Goal: Information Seeking & Learning: Find specific page/section

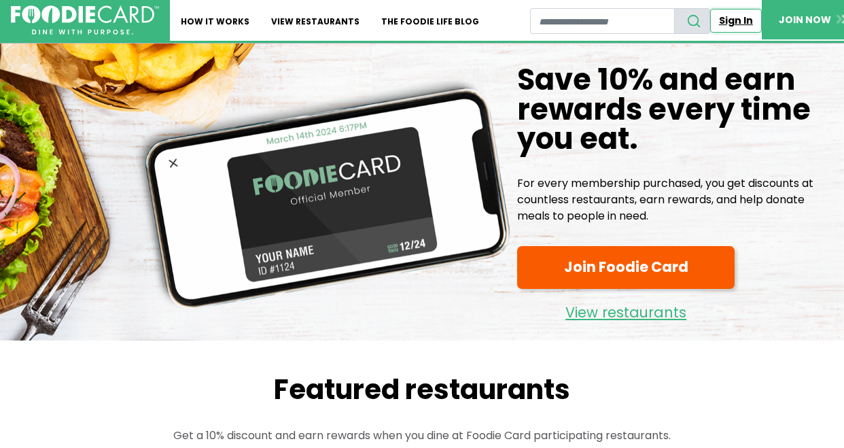
click at [736, 20] on link "Sign In" at bounding box center [736, 21] width 52 height 24
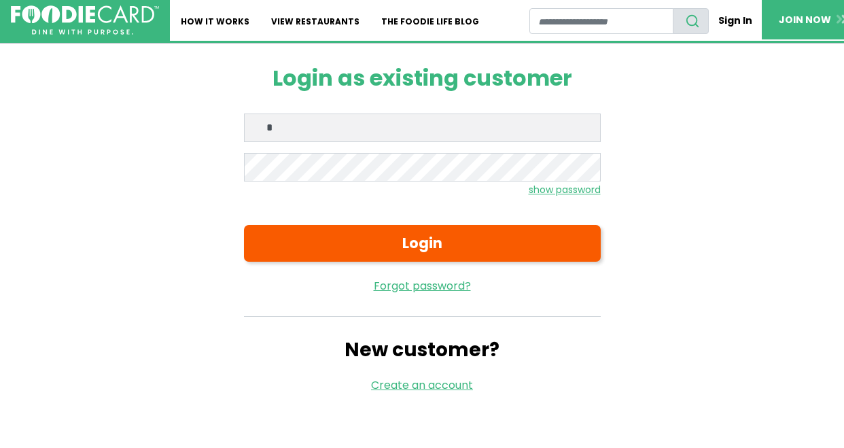
type input "**********"
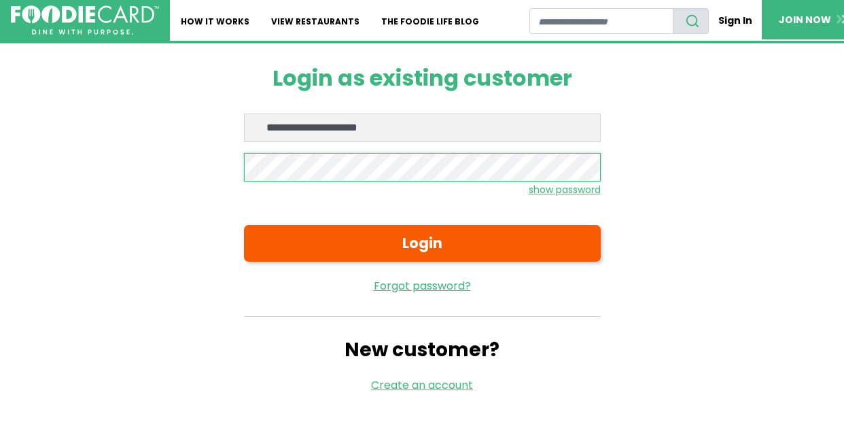
click at [244, 225] on button "Login" at bounding box center [422, 243] width 357 height 37
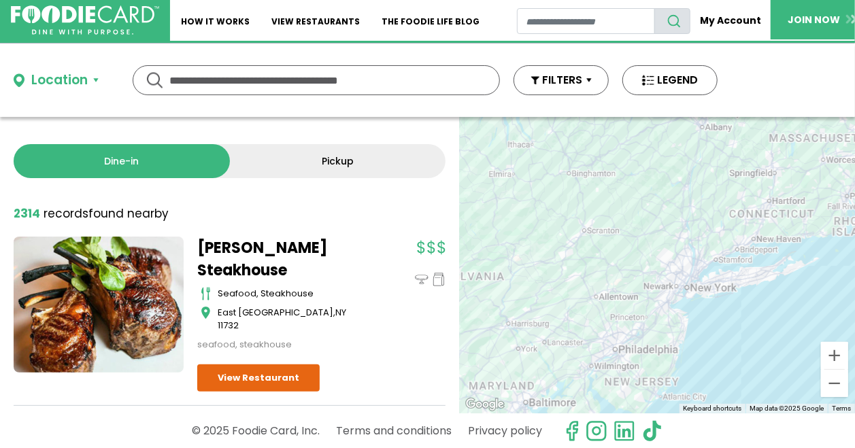
click at [272, 82] on input "text" at bounding box center [316, 80] width 294 height 29
type input "*****"
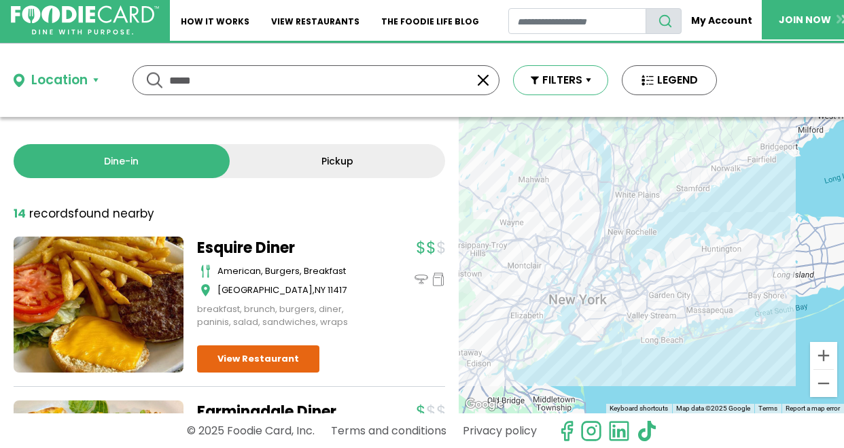
click at [552, 80] on button "FILTERS" at bounding box center [560, 80] width 95 height 30
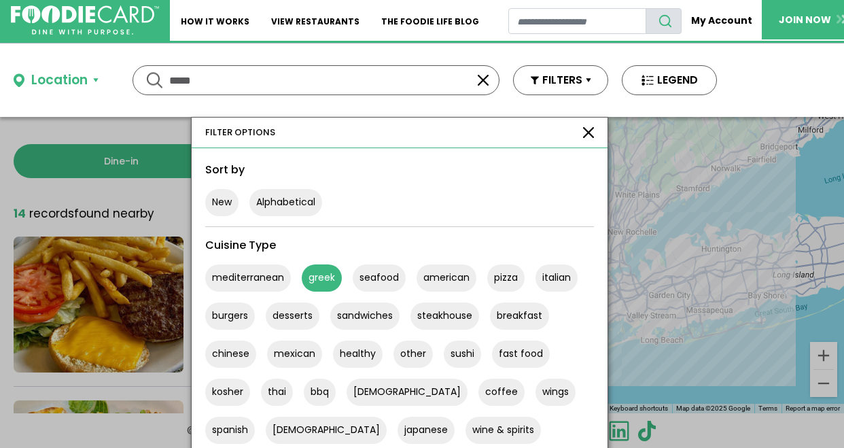
click at [314, 272] on button "greek" at bounding box center [322, 277] width 40 height 27
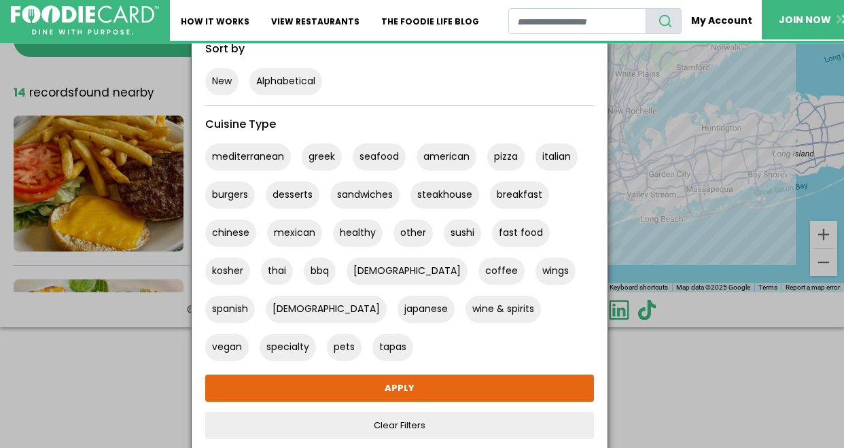
scroll to position [124, 0]
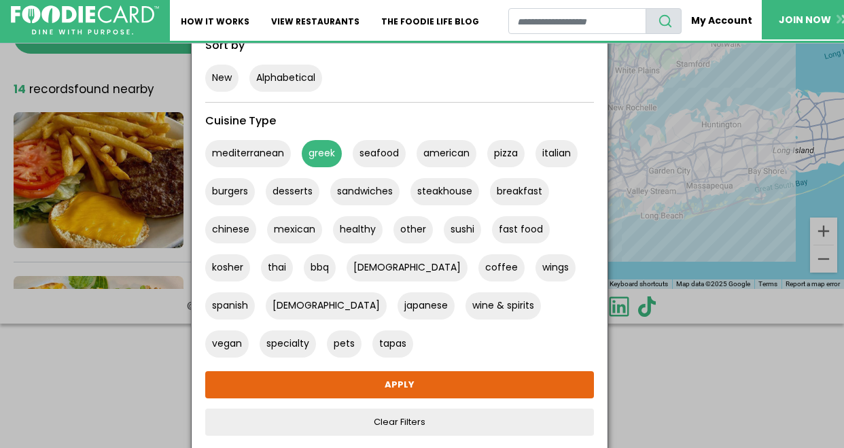
click at [324, 156] on button "greek" at bounding box center [322, 153] width 40 height 27
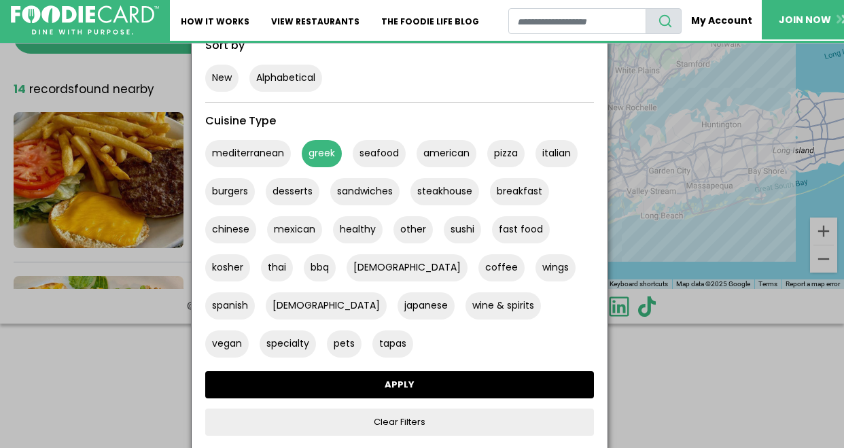
click at [454, 374] on link "APPLY" at bounding box center [399, 384] width 389 height 27
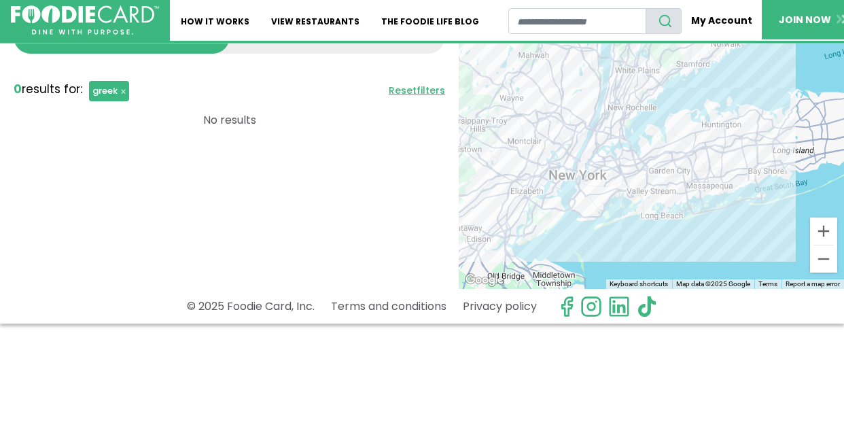
click at [122, 90] on button "button" at bounding box center [119, 91] width 20 height 20
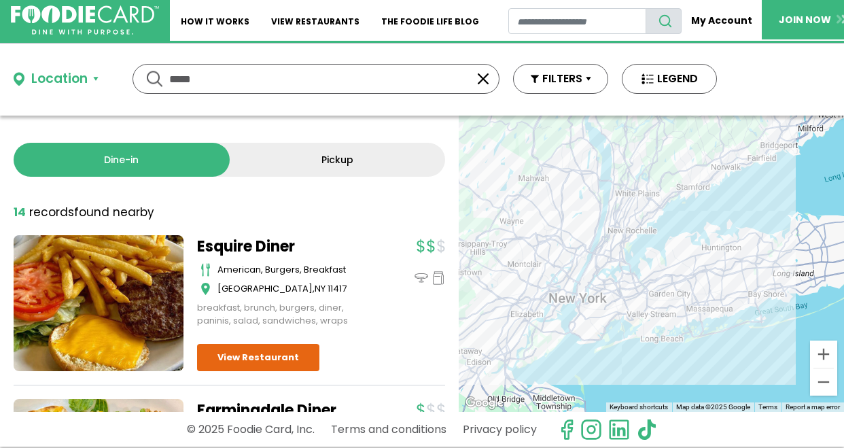
scroll to position [0, 0]
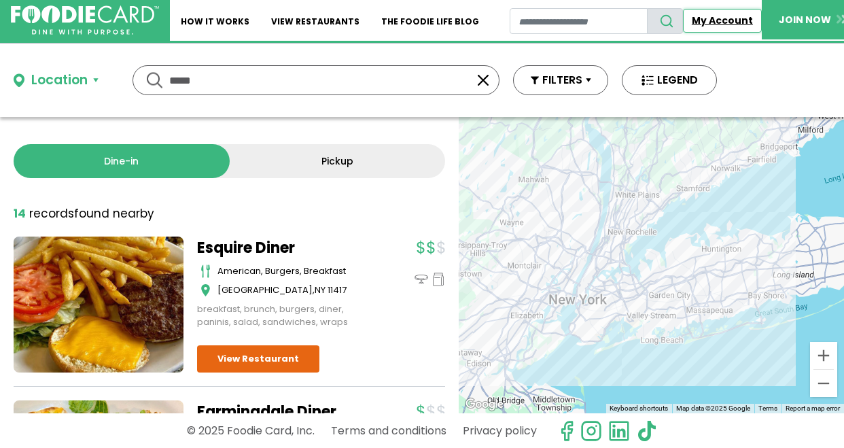
click at [706, 20] on link "My Account" at bounding box center [722, 21] width 79 height 24
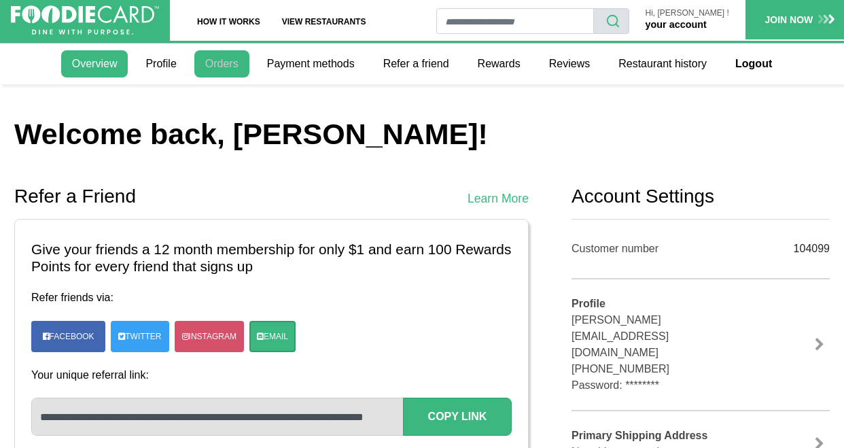
click at [235, 58] on link "Orders" at bounding box center [221, 63] width 55 height 27
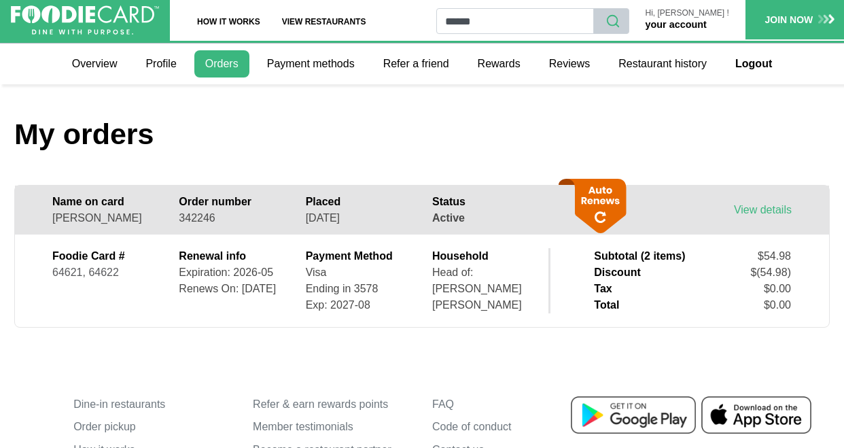
type input "*****"
click at [621, 23] on icon "search" at bounding box center [613, 21] width 15 height 15
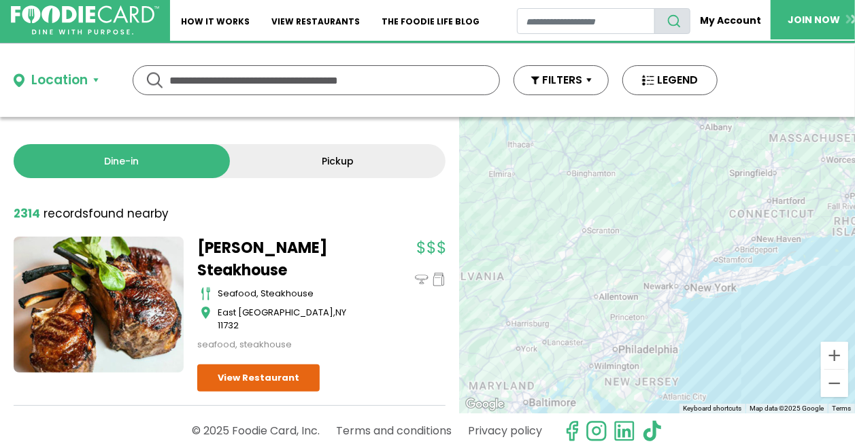
click at [88, 78] on button "Location" at bounding box center [56, 81] width 85 height 20
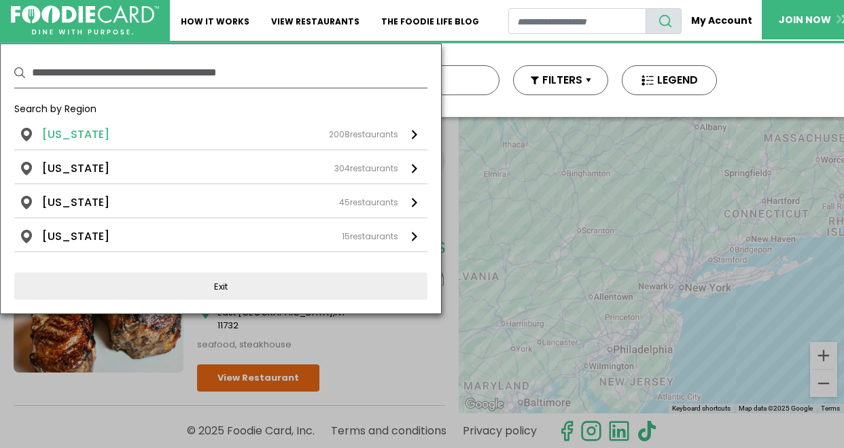
click at [375, 134] on div "2008 restaurants" at bounding box center [363, 134] width 69 height 12
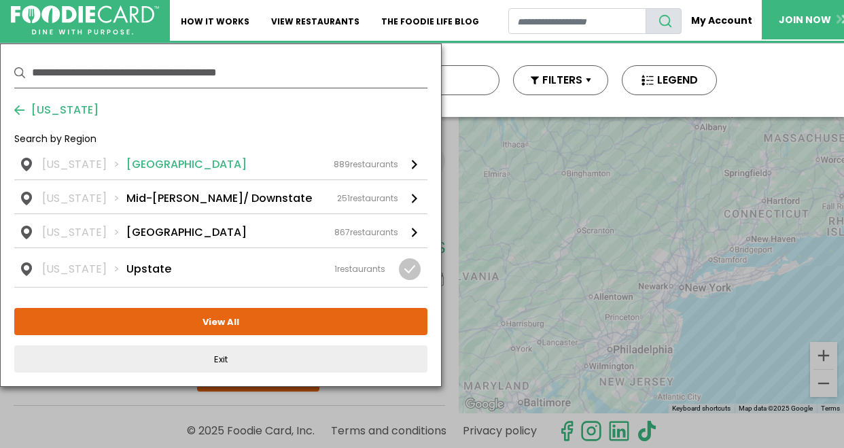
click at [352, 162] on div "889 restaurants" at bounding box center [366, 164] width 65 height 12
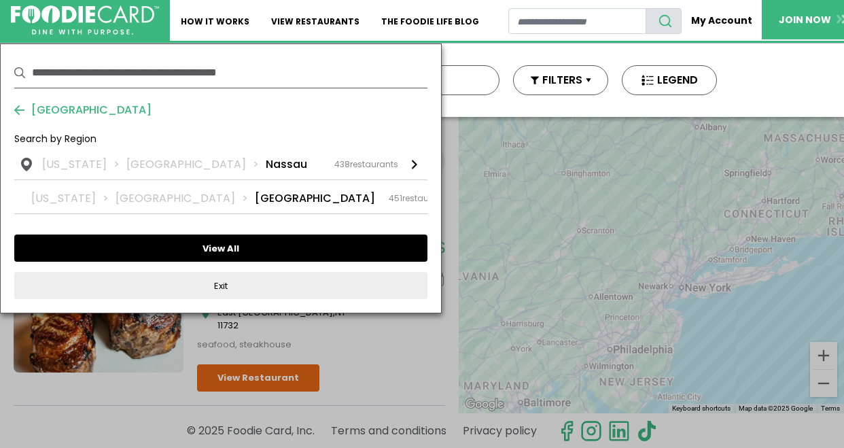
click at [322, 245] on button "View All" at bounding box center [220, 248] width 413 height 27
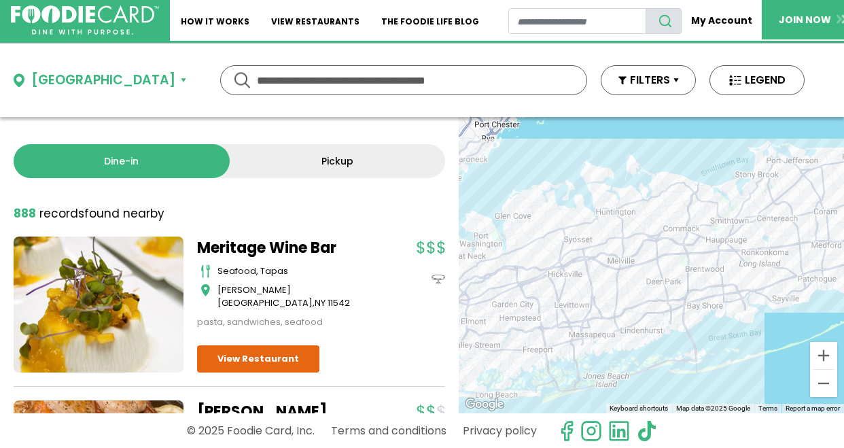
click at [348, 156] on link "Pickup" at bounding box center [338, 161] width 216 height 34
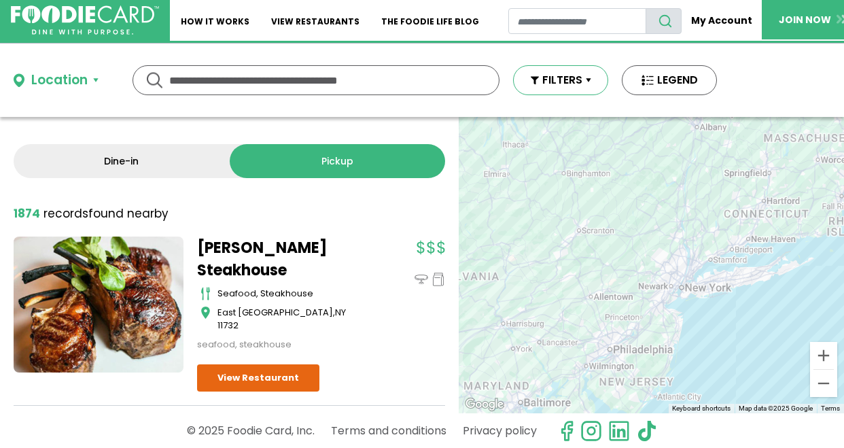
click at [567, 82] on button "FILTERS" at bounding box center [560, 80] width 95 height 30
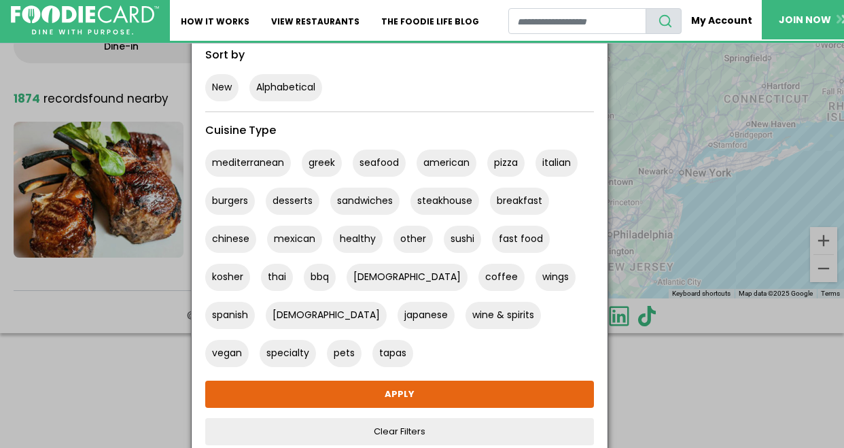
scroll to position [124, 0]
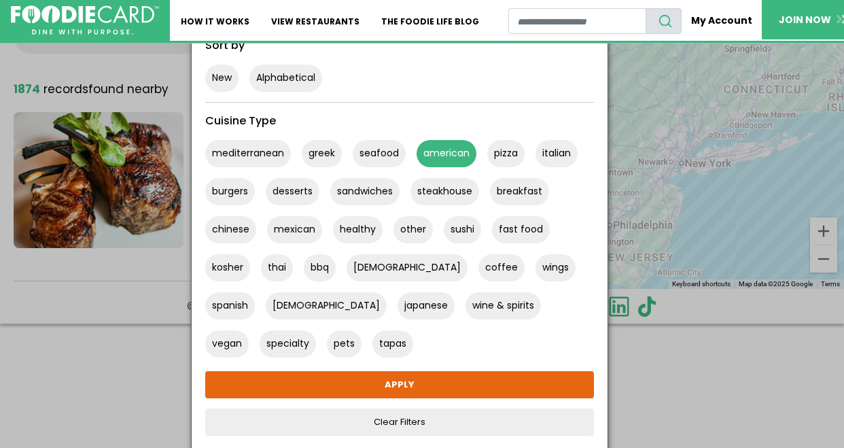
click at [445, 156] on button "american" at bounding box center [447, 153] width 60 height 27
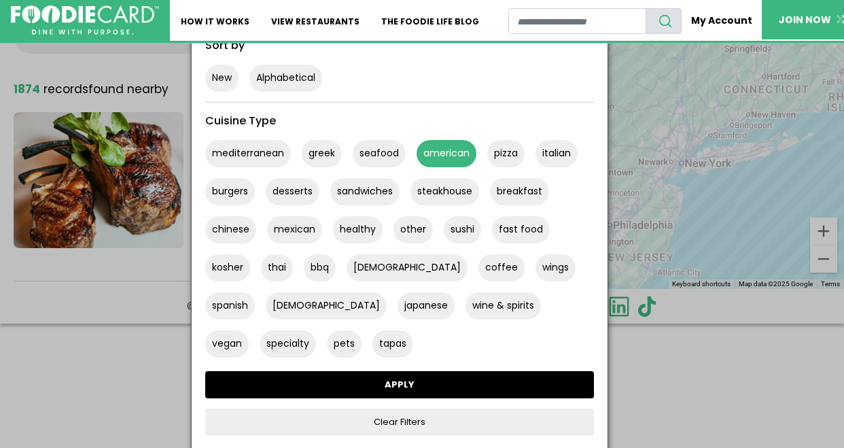
drag, startPoint x: 495, startPoint y: 382, endPoint x: 406, endPoint y: 383, distance: 89.1
click at [406, 383] on link "APPLY" at bounding box center [399, 384] width 389 height 27
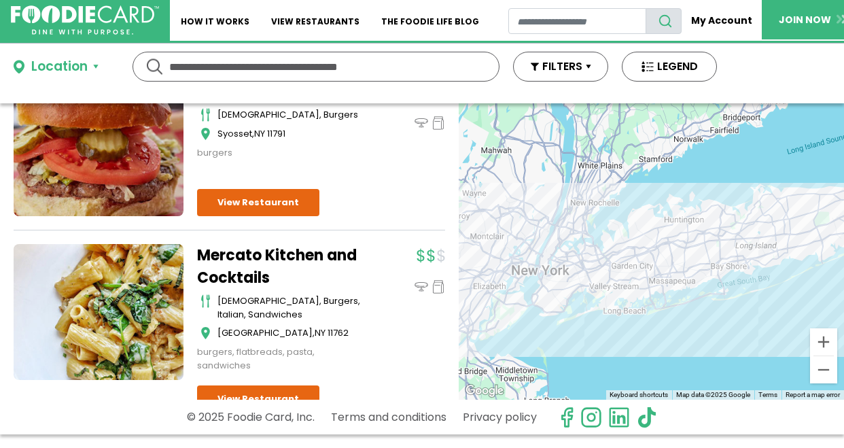
scroll to position [2000, 0]
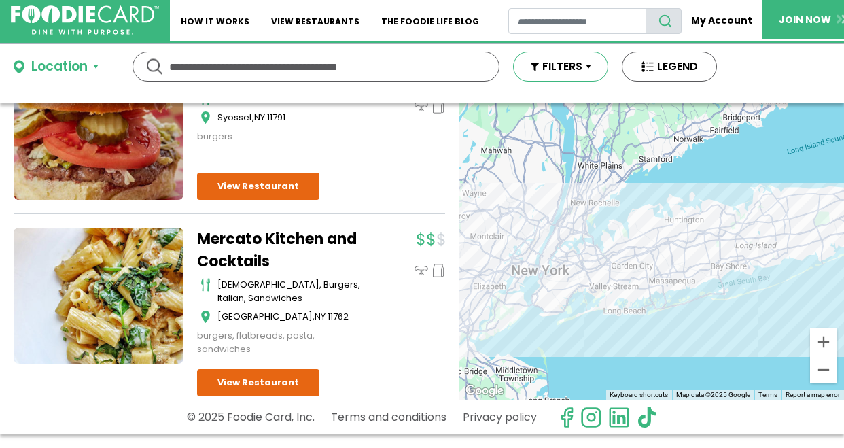
click at [557, 67] on button "FILTERS" at bounding box center [560, 67] width 95 height 30
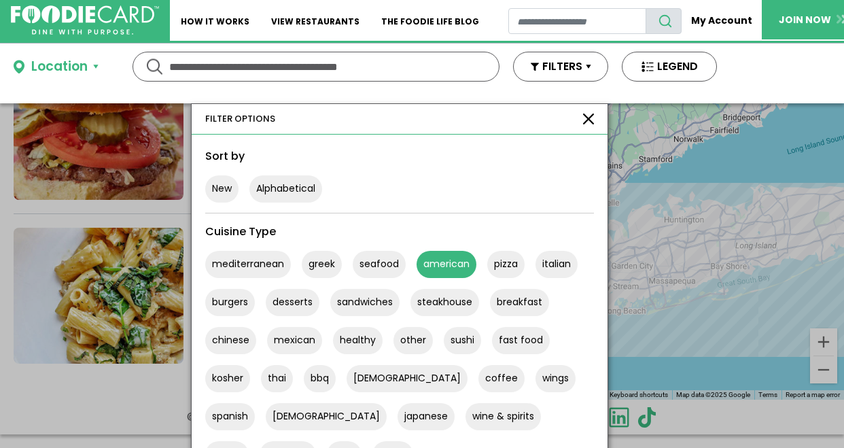
click at [423, 258] on button "american" at bounding box center [447, 264] width 60 height 27
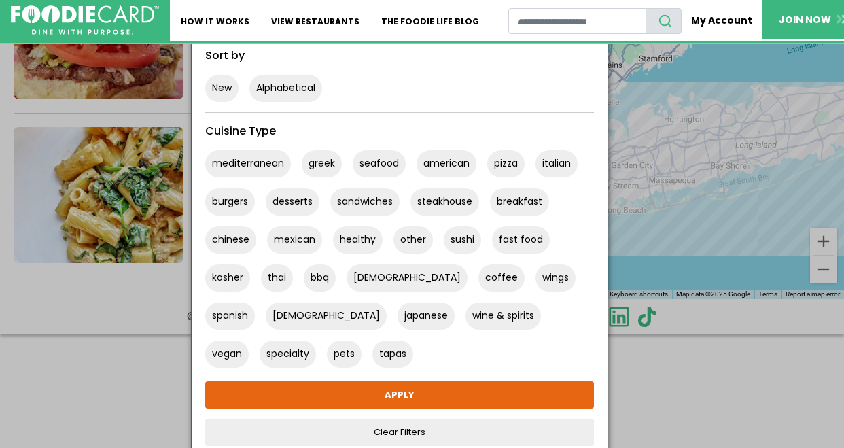
scroll to position [124, 0]
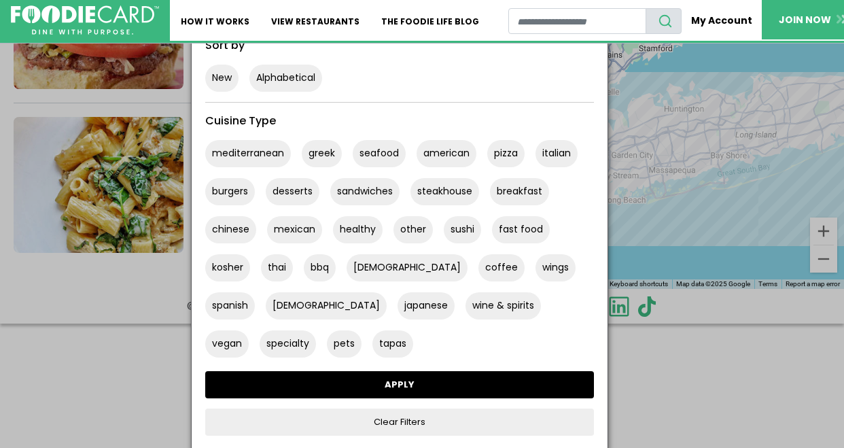
click at [496, 385] on link "APPLY" at bounding box center [399, 384] width 389 height 27
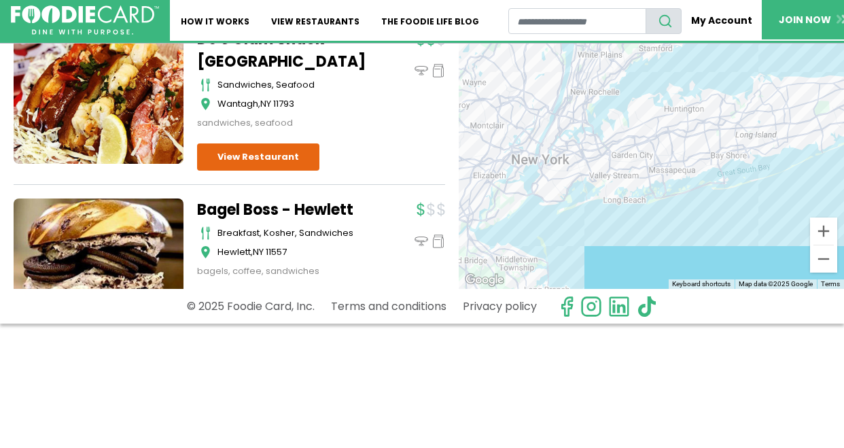
scroll to position [0, 0]
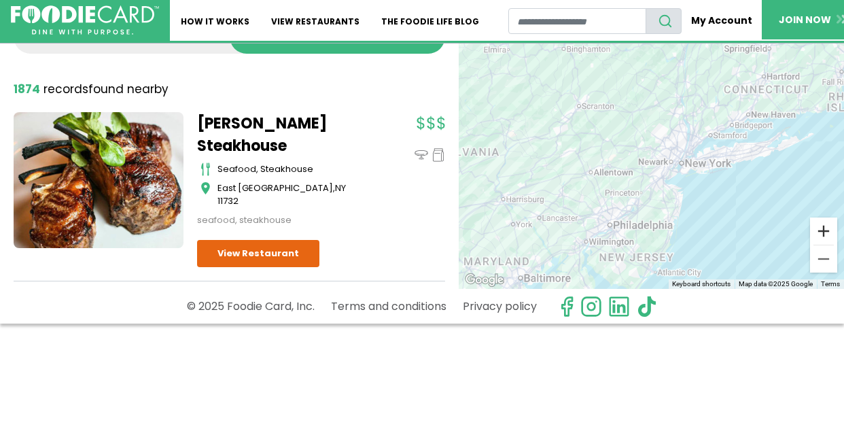
click at [825, 226] on button "Zoom in" at bounding box center [823, 231] width 27 height 27
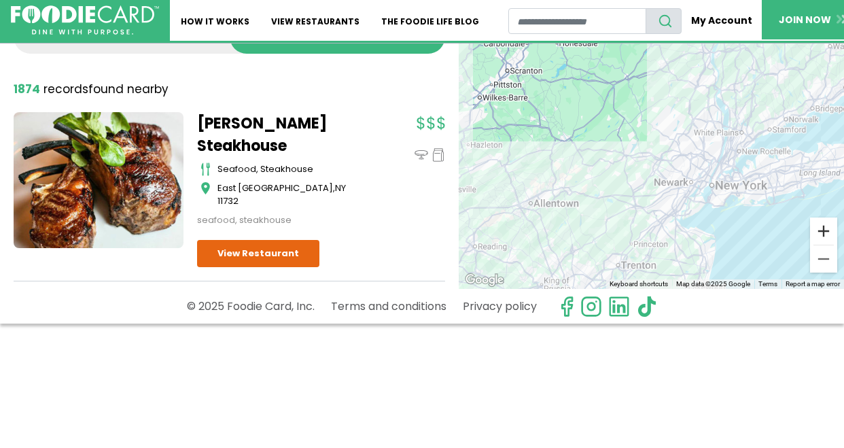
click at [825, 226] on button "Zoom in" at bounding box center [823, 231] width 27 height 27
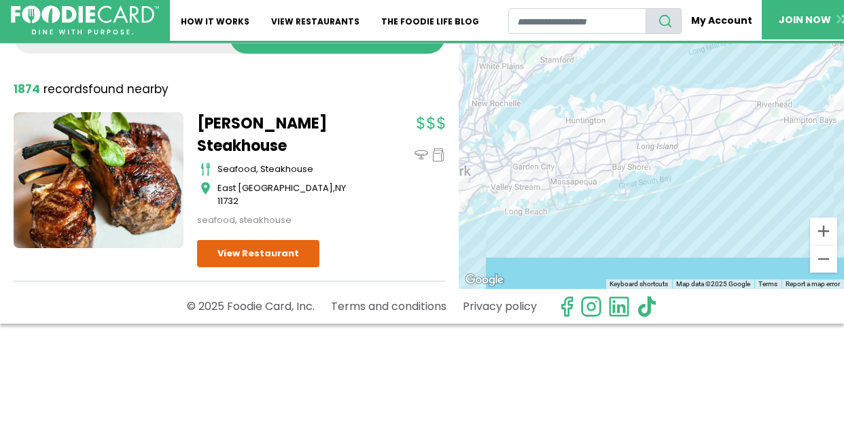
drag, startPoint x: 746, startPoint y: 156, endPoint x: 413, endPoint y: 97, distance: 338.2
click at [413, 97] on div "Dine-in Pickup 107 results for: mediterranean greek seafood american pizza ital…" at bounding box center [422, 141] width 844 height 296
click at [643, 139] on div "To navigate, press the arrow keys." at bounding box center [651, 141] width 385 height 296
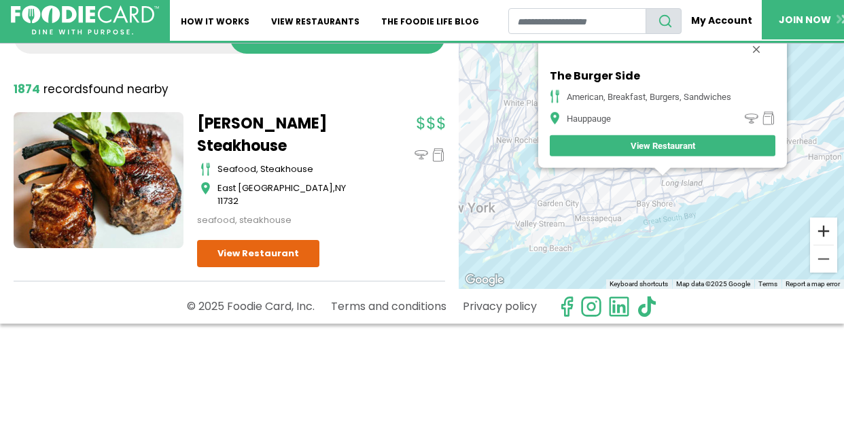
click at [824, 224] on button "Zoom in" at bounding box center [823, 231] width 27 height 27
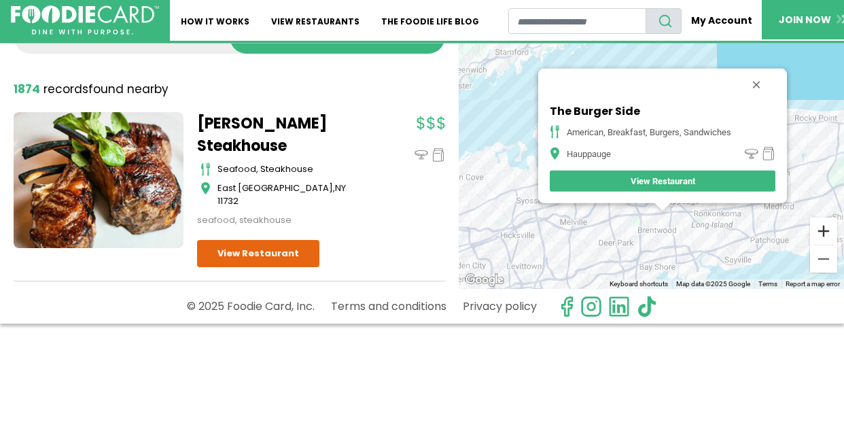
click at [824, 224] on button "Zoom in" at bounding box center [823, 231] width 27 height 27
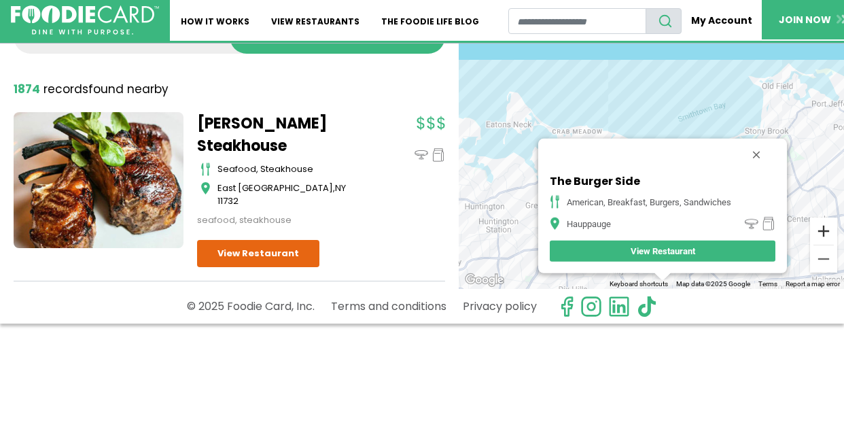
click at [824, 224] on button "Zoom in" at bounding box center [823, 231] width 27 height 27
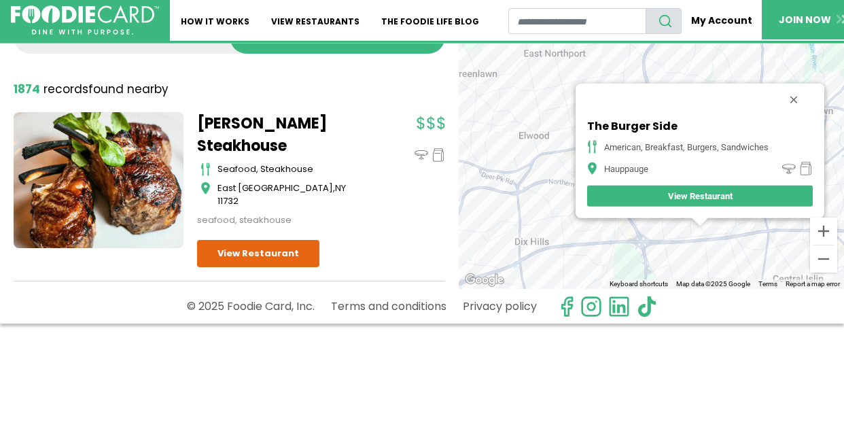
drag, startPoint x: 668, startPoint y: 137, endPoint x: 705, endPoint y: -56, distance: 196.6
click at [705, 0] on html "Skip Navigation Skip to Login Skip to Footer Home How It Works View restaurants…" at bounding box center [422, 100] width 844 height 448
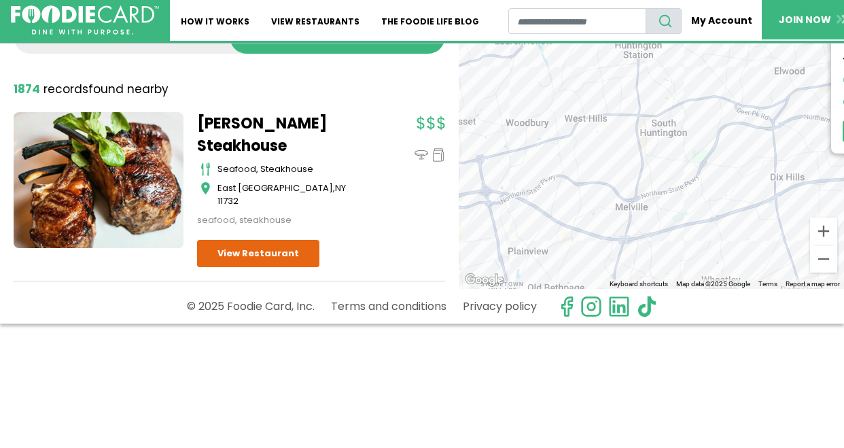
drag, startPoint x: 530, startPoint y: 229, endPoint x: 784, endPoint y: 162, distance: 263.5
click at [784, 162] on div "To navigate, press the arrow keys. The Burger Side American, Breakfast, Burgers…" at bounding box center [651, 141] width 385 height 296
click at [647, 186] on div "To navigate, press the arrow keys. The Burger Side American, Breakfast, Burgers…" at bounding box center [651, 141] width 385 height 296
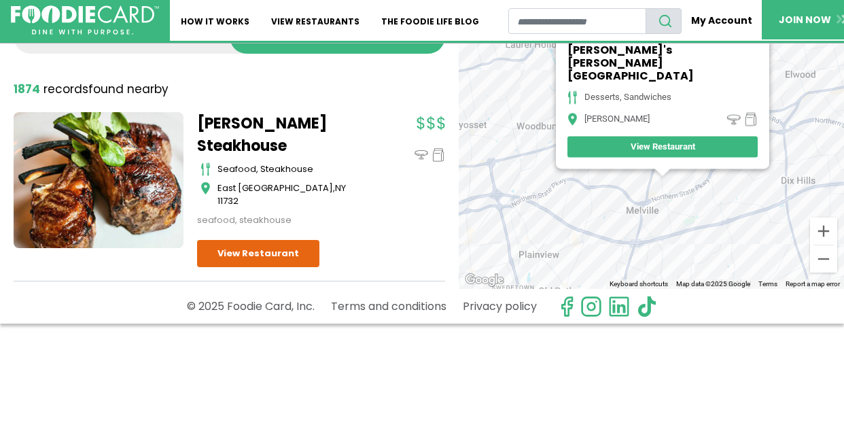
click at [659, 196] on div "To navigate, press the arrow keys. Emilia's Bakehouse - Melville desserts, sand…" at bounding box center [651, 141] width 385 height 296
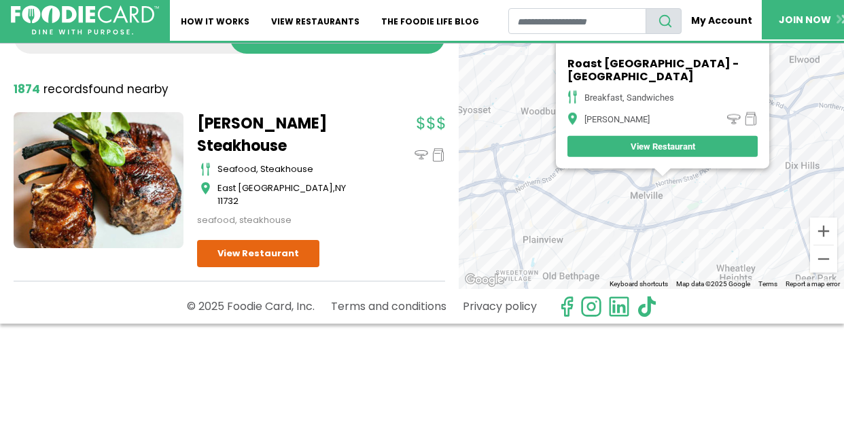
click at [650, 225] on div "To navigate, press the arrow keys. Roast Sandwich House - Melville breakfast, s…" at bounding box center [651, 141] width 385 height 296
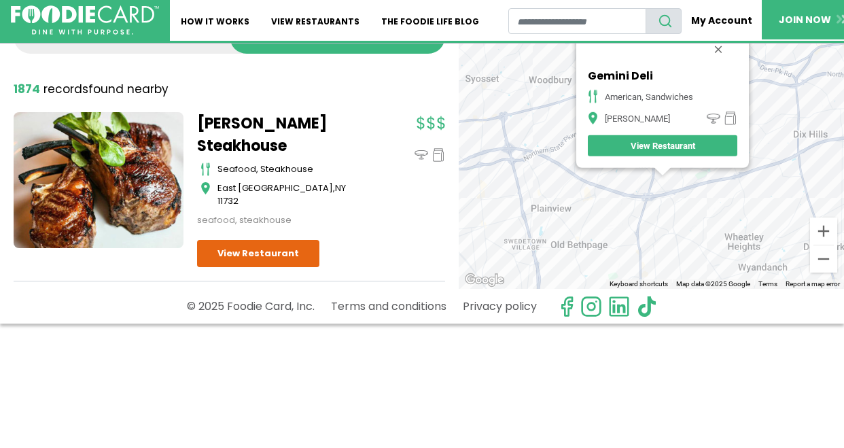
click at [642, 235] on div "To navigate, press the arrow keys. Gemini Deli american, sandwiches Melville Vi…" at bounding box center [651, 141] width 385 height 296
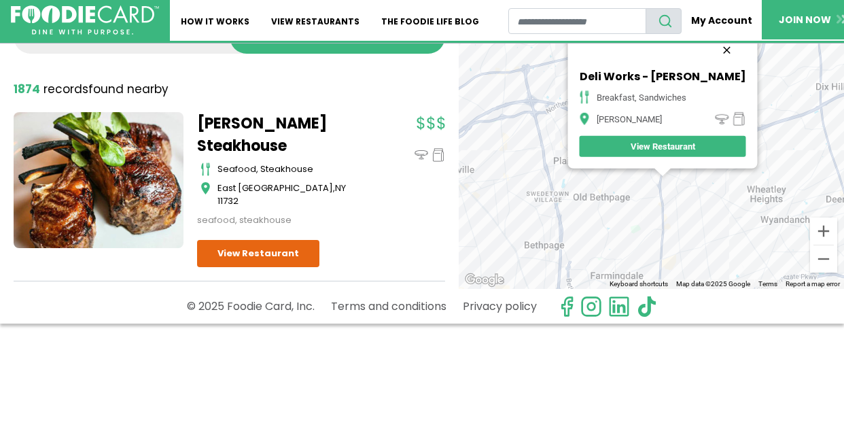
click at [721, 49] on button "Close" at bounding box center [726, 50] width 33 height 33
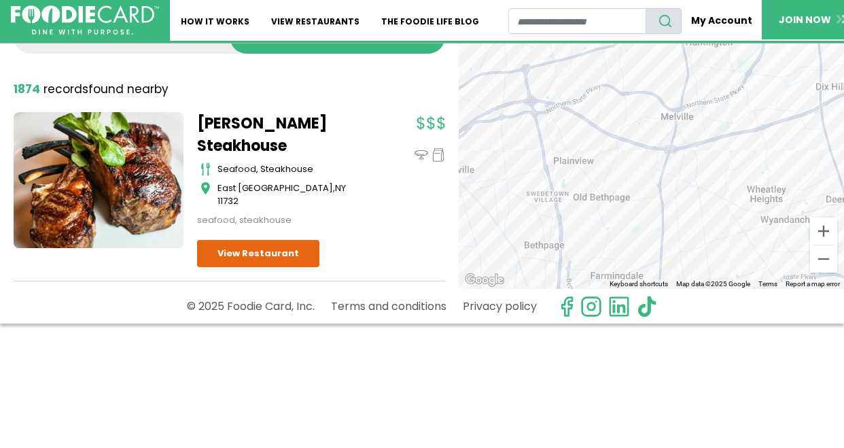
click at [687, 136] on div "To navigate, press the arrow keys." at bounding box center [651, 141] width 385 height 296
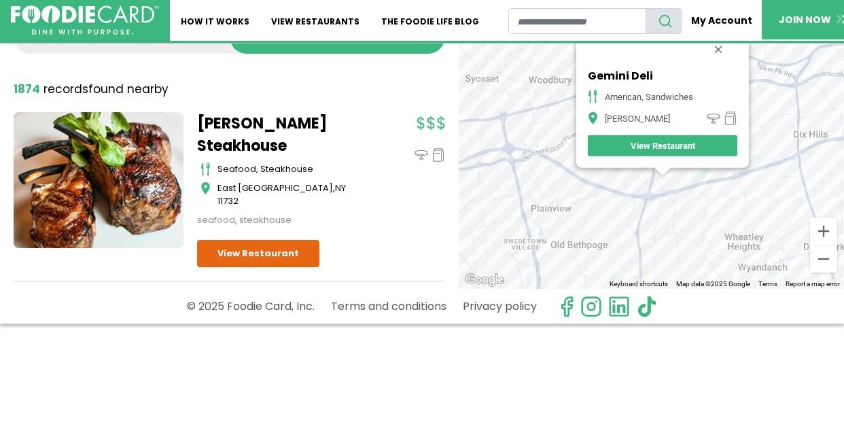
click at [687, 136] on link "View Restaurant" at bounding box center [663, 145] width 150 height 21
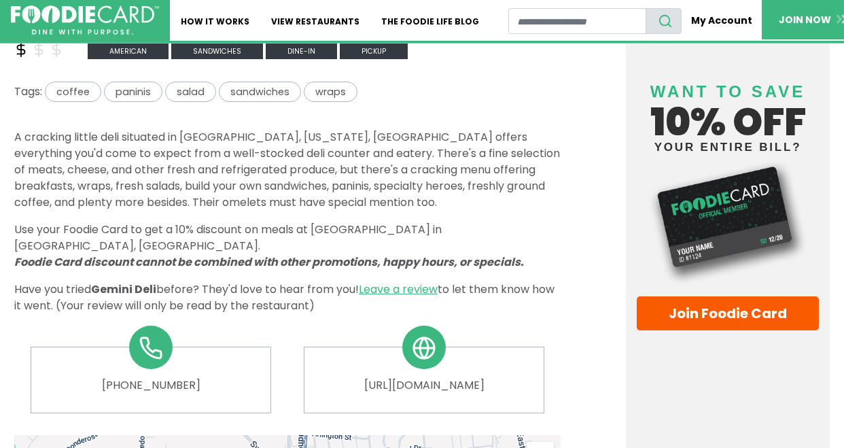
scroll to position [416, 0]
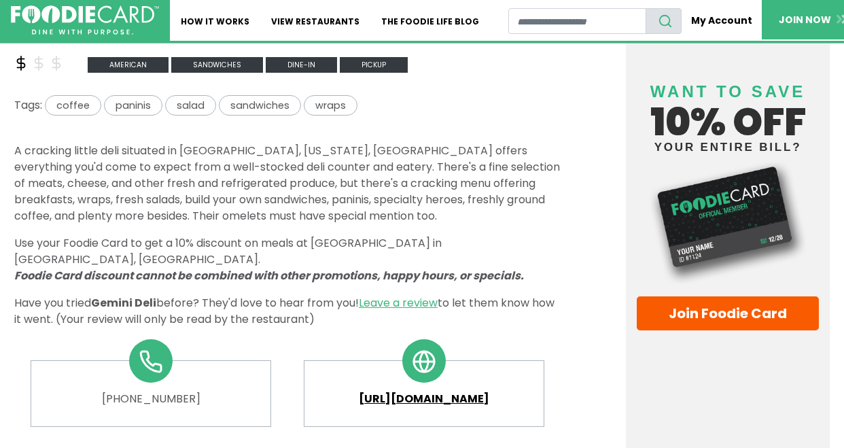
click at [461, 391] on link "[URL][DOMAIN_NAME]" at bounding box center [424, 399] width 218 height 16
